Goal: Transaction & Acquisition: Purchase product/service

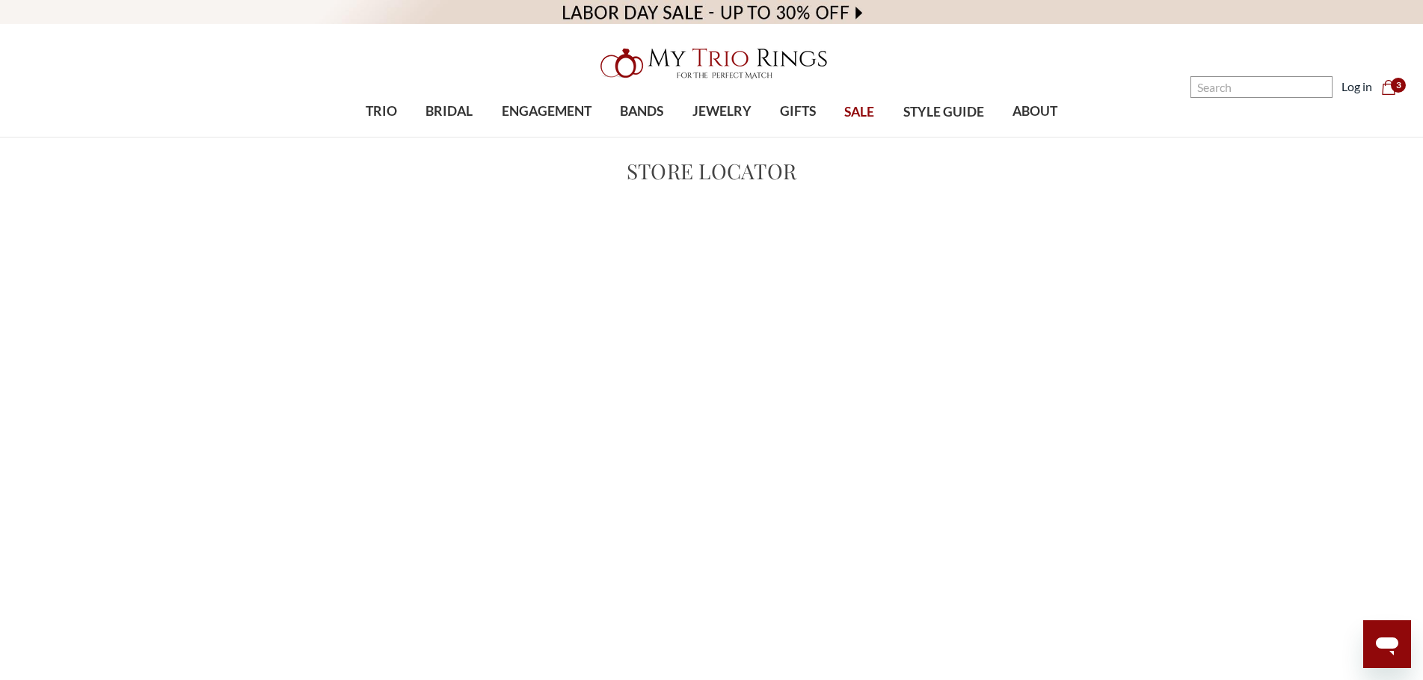
click at [1316, 247] on main "Store Locator Close × ! OK Cancel" at bounding box center [711, 491] width 1423 height 670
click at [1302, 213] on main "Store Locator Close × ! OK Cancel" at bounding box center [711, 491] width 1423 height 670
drag, startPoint x: 631, startPoint y: 186, endPoint x: 840, endPoint y: 179, distance: 208.7
click at [840, 179] on h1 "Store Locator" at bounding box center [711, 171] width 1059 height 31
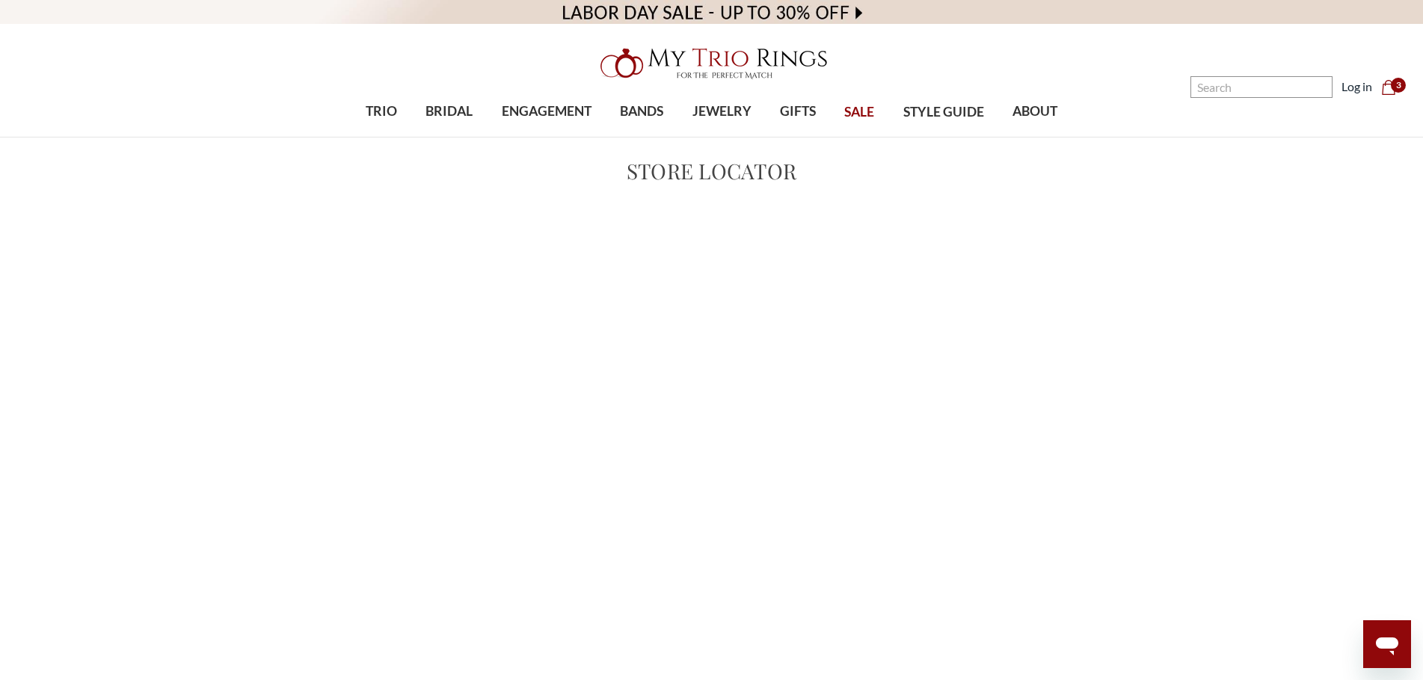
click at [1322, 297] on main "Store Locator Close × ! OK Cancel" at bounding box center [711, 491] width 1423 height 670
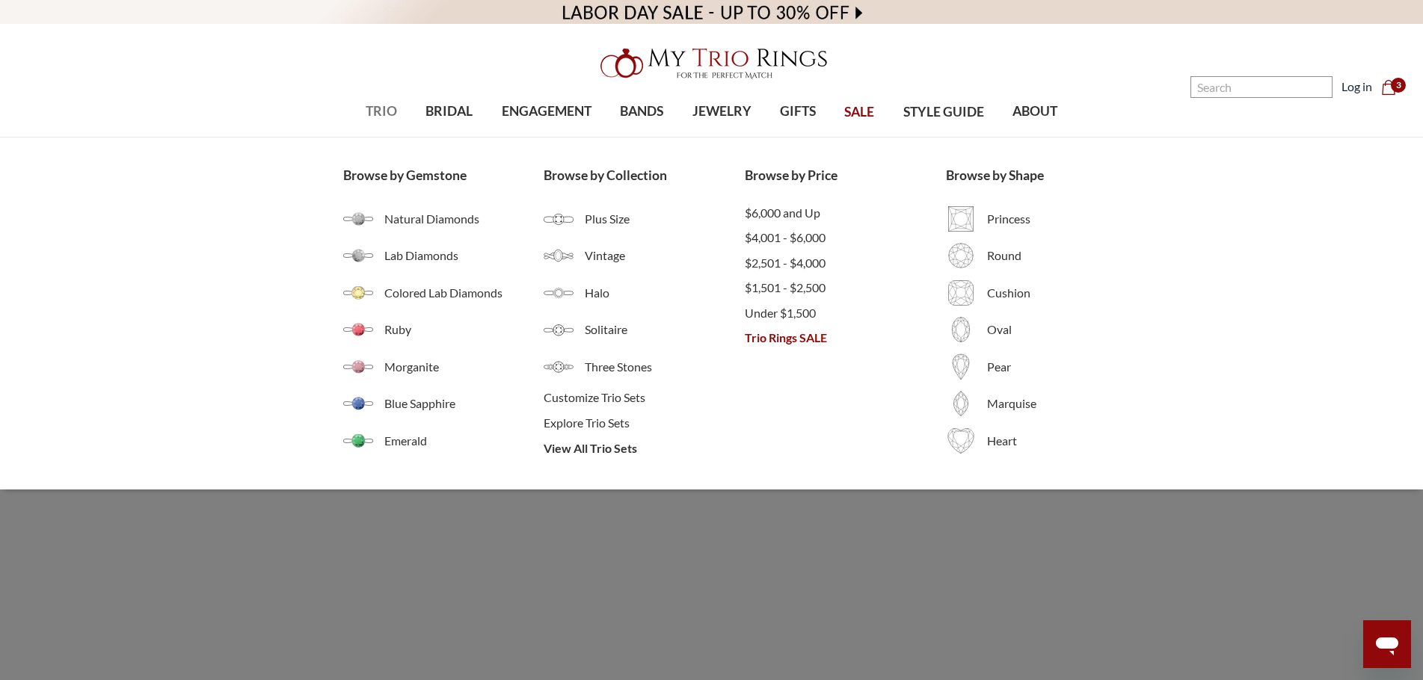
click at [601, 467] on ul "Browse by Gemstone Natural Diamonds Lab Diamonds Colored Lab Diamonds Ruby Morg…" at bounding box center [712, 314] width 766 height 352
click at [608, 437] on li "View All Trio Sets" at bounding box center [644, 448] width 201 height 25
click at [600, 451] on span "View All Trio Sets" at bounding box center [644, 449] width 201 height 18
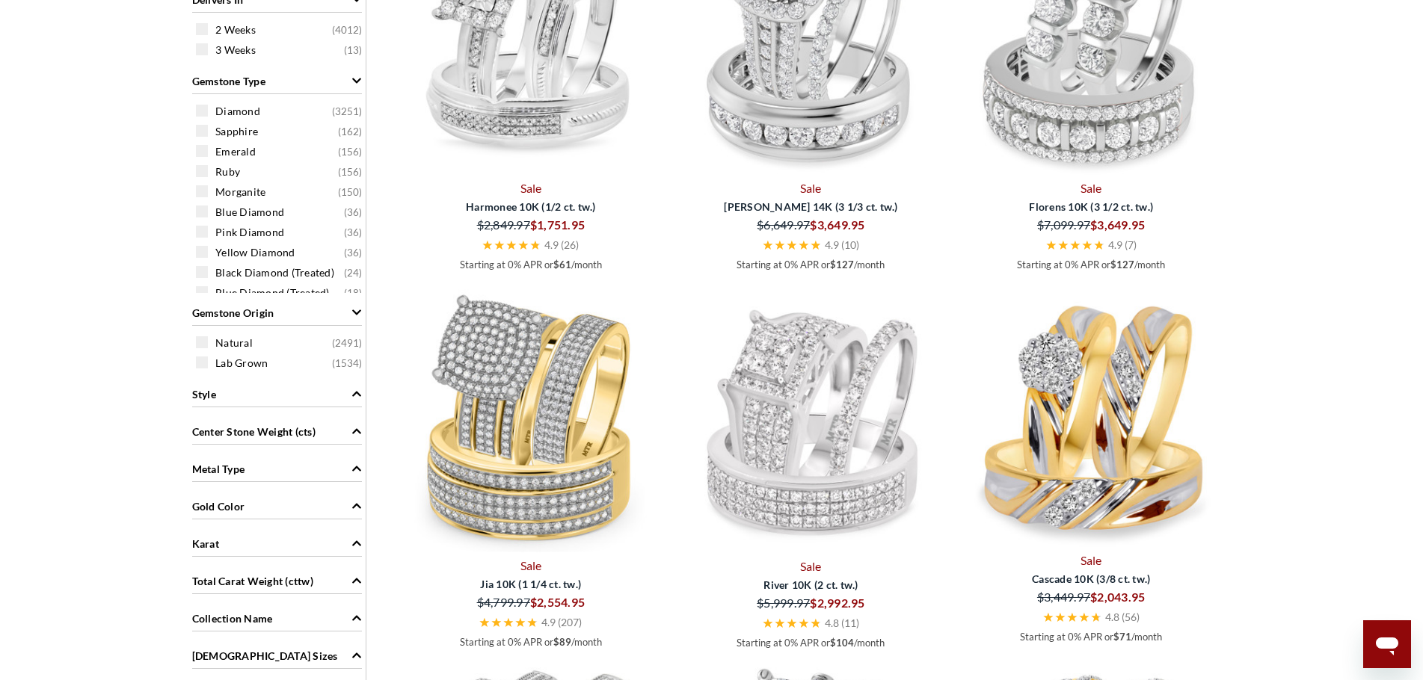
scroll to position [897, 0]
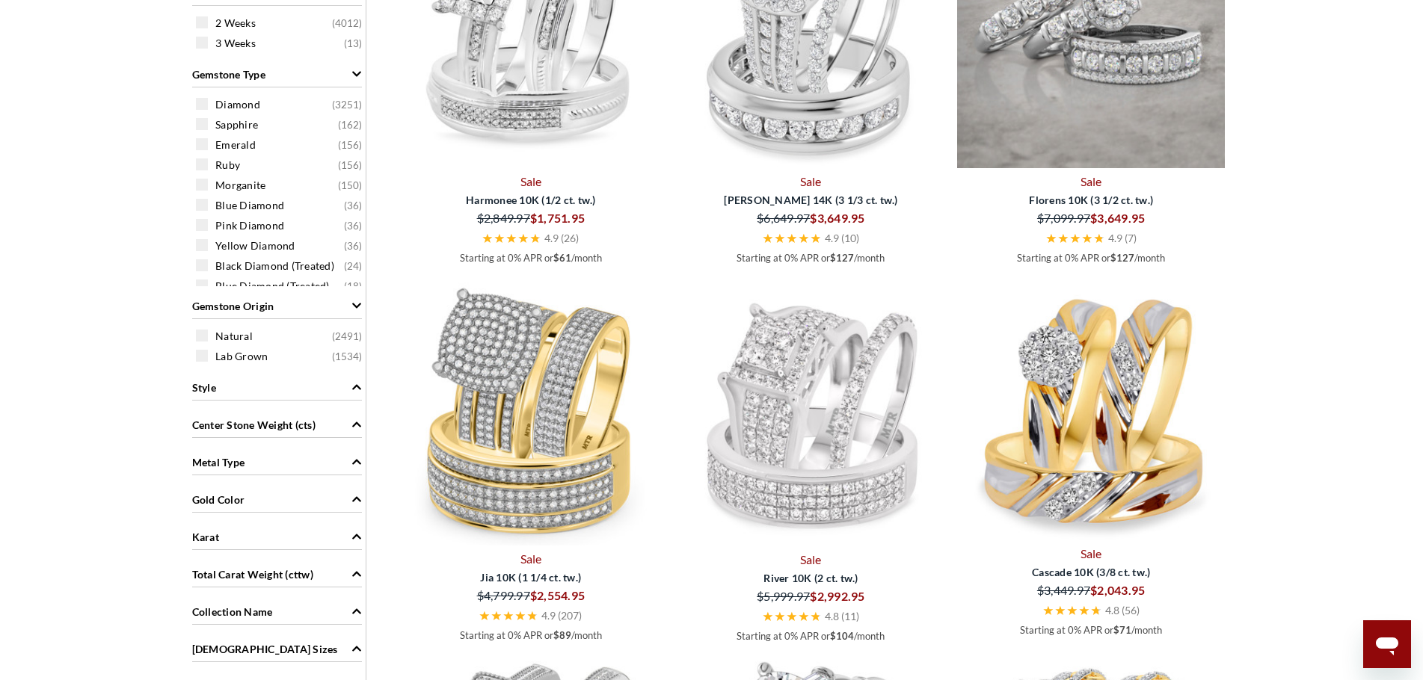
click at [1140, 72] on img at bounding box center [1091, 34] width 268 height 268
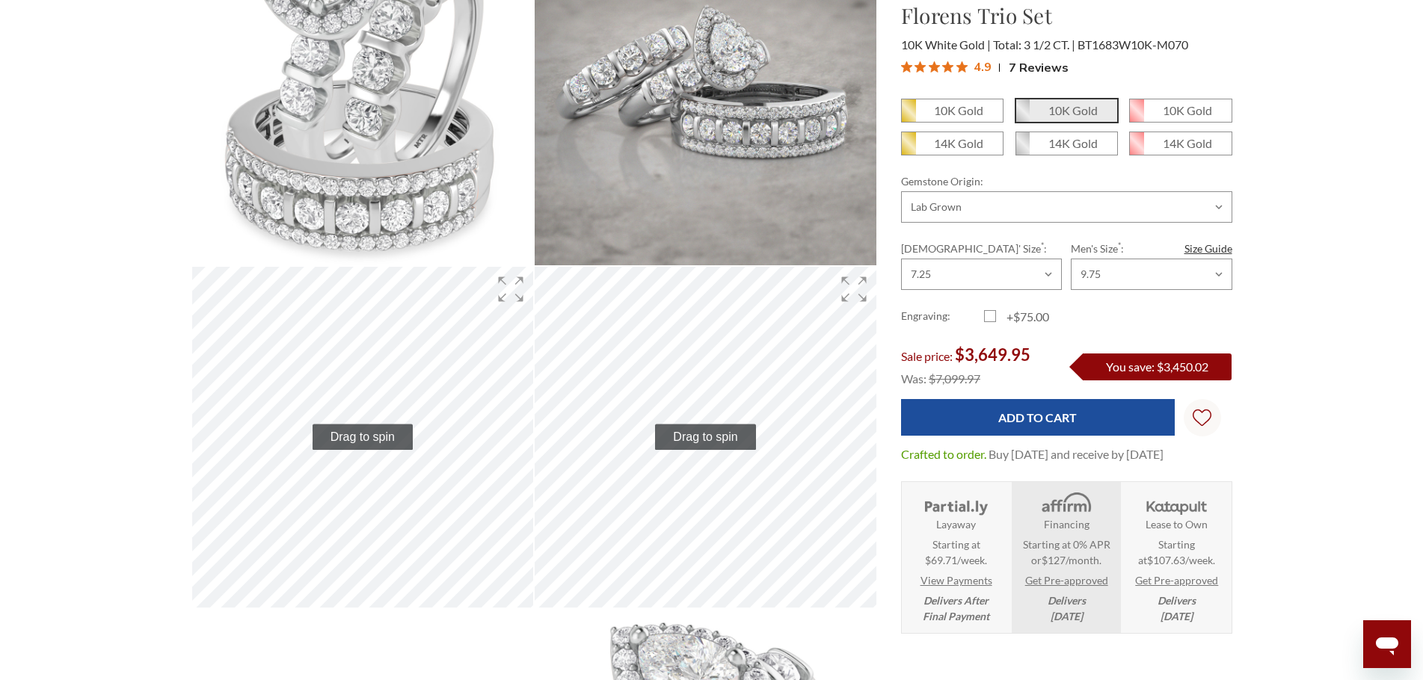
scroll to position [665, 1030]
